Goal: Find specific page/section: Find specific page/section

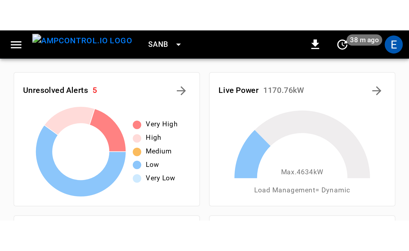
scroll to position [72, 0]
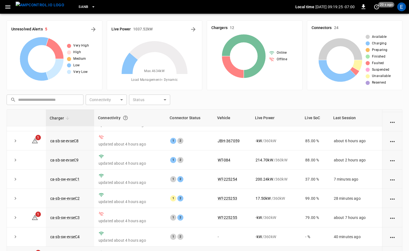
scroll to position [55, 0]
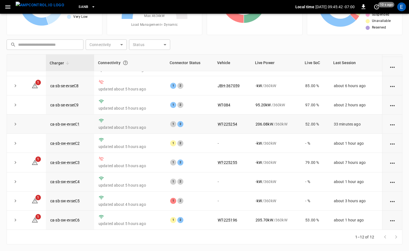
click at [198, 92] on td "WT-225254" at bounding box center [232, 124] width 38 height 19
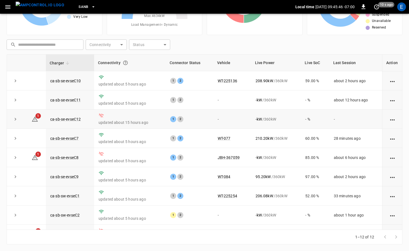
scroll to position [72, 0]
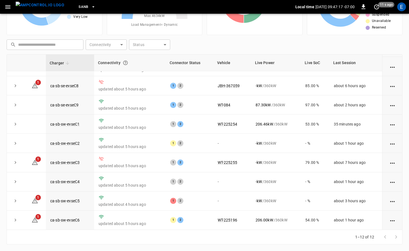
click at [9, 9] on icon "button" at bounding box center [7, 7] width 7 height 7
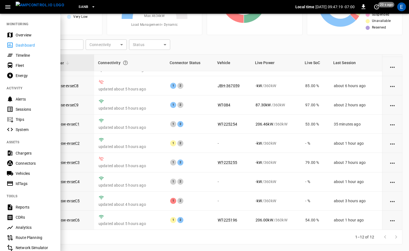
click at [34, 8] on img "menu" at bounding box center [40, 5] width 49 height 7
click at [198, 8] on div "E" at bounding box center [401, 6] width 9 height 9
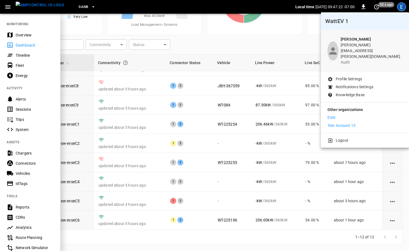
click at [198, 92] on p "Test Account 13" at bounding box center [341, 126] width 28 height 6
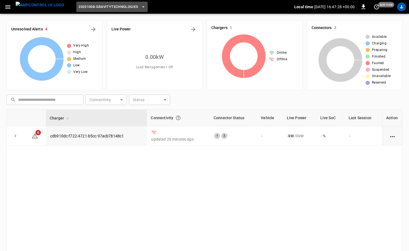
click at [101, 10] on button "20251008-GravityTechnologies" at bounding box center [111, 7] width 71 height 11
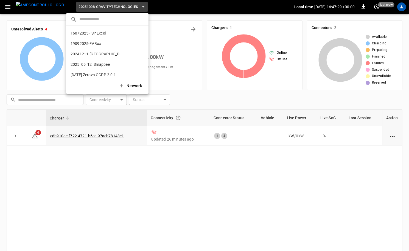
scroll to position [134, 0]
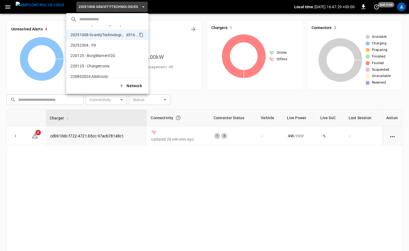
click at [100, 20] on input "text" at bounding box center [111, 19] width 65 height 8
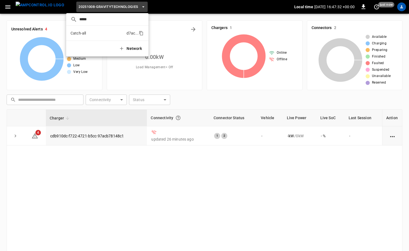
type input "*****"
click at [90, 32] on p "Catch-all" at bounding box center [97, 32] width 54 height 5
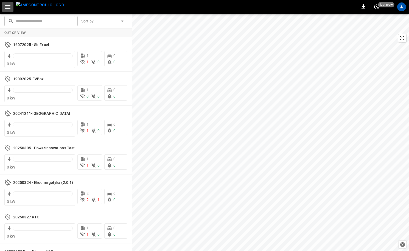
click at [7, 6] on icon "button" at bounding box center [7, 7] width 7 height 7
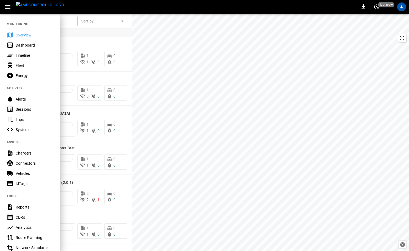
click at [25, 41] on div "Dashboard" at bounding box center [30, 45] width 60 height 10
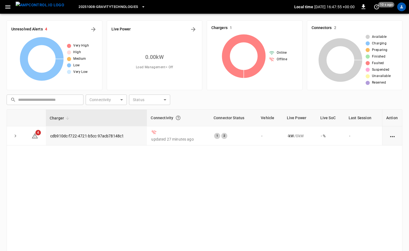
click at [108, 9] on span "20251008-GravityTechnologies" at bounding box center [107, 7] width 59 height 6
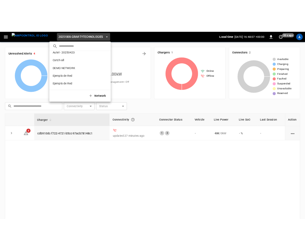
scroll to position [287, 0]
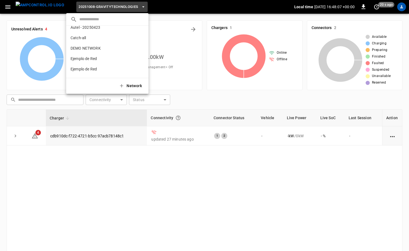
click at [110, 46] on p "DEMO NETWORK" at bounding box center [97, 48] width 54 height 5
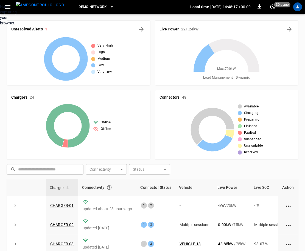
click at [0, 26] on div "Now capturing your browser." at bounding box center [0, 15] width 0 height 22
click at [6, 5] on icon "button" at bounding box center [7, 7] width 5 height 4
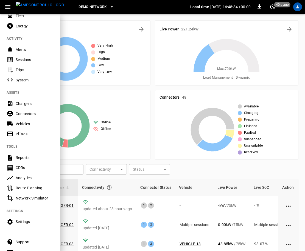
scroll to position [72, 0]
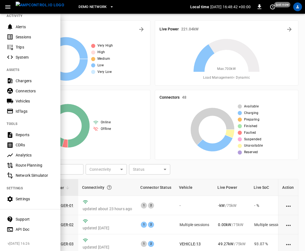
click at [32, 35] on div "Sessions" at bounding box center [35, 36] width 38 height 5
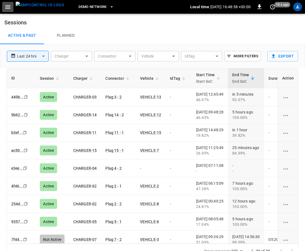
click at [9, 9] on icon "button" at bounding box center [7, 7] width 7 height 7
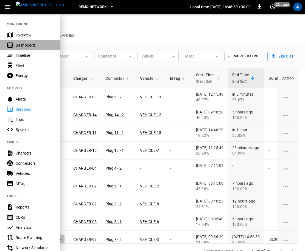
click at [27, 46] on div "Dashboard" at bounding box center [35, 44] width 38 height 5
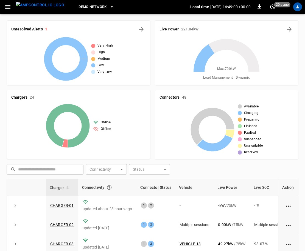
click at [8, 8] on icon "button" at bounding box center [7, 7] width 7 height 7
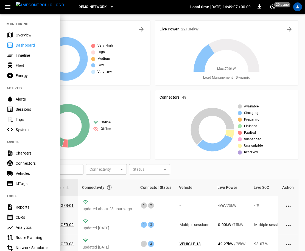
click at [19, 109] on div "Sessions" at bounding box center [35, 109] width 38 height 5
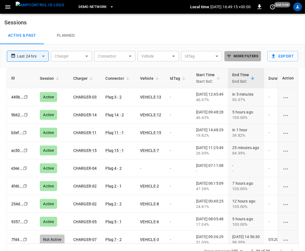
click at [245, 59] on button "More Filters" at bounding box center [242, 56] width 36 height 10
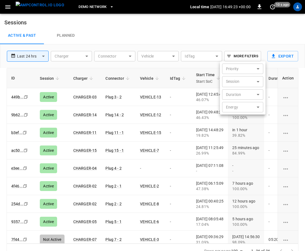
click at [256, 71] on body "**********" at bounding box center [152, 129] width 305 height 259
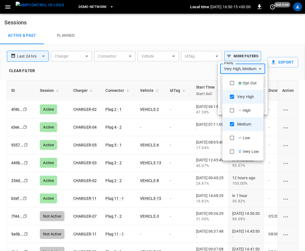
type input "*****"
click at [197, 105] on div at bounding box center [152, 125] width 305 height 251
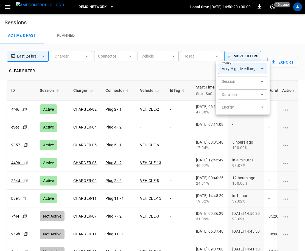
click at [246, 68] on body "**********" at bounding box center [152, 135] width 305 height 271
